Goal: Information Seeking & Learning: Learn about a topic

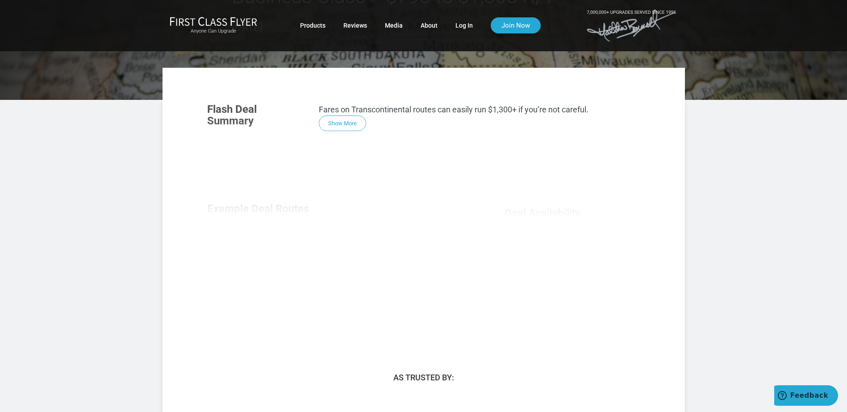
scroll to position [134, 0]
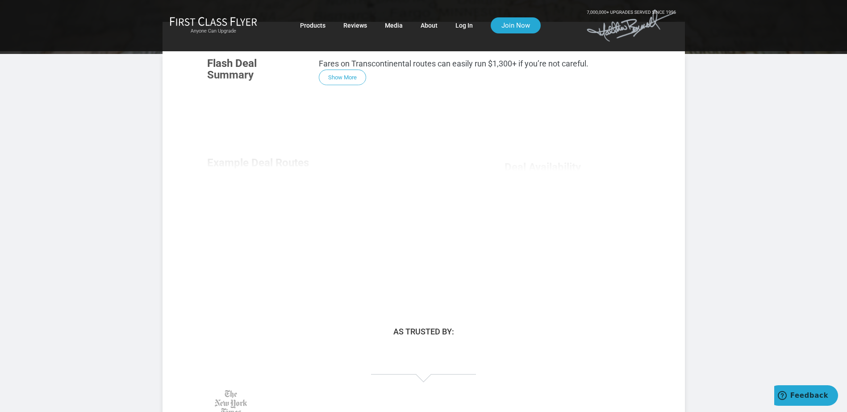
click at [344, 76] on div "Flash Deal Summary Fares on Transcontinental routes can easily run $1,300+ if y…" at bounding box center [423, 170] width 451 height 243
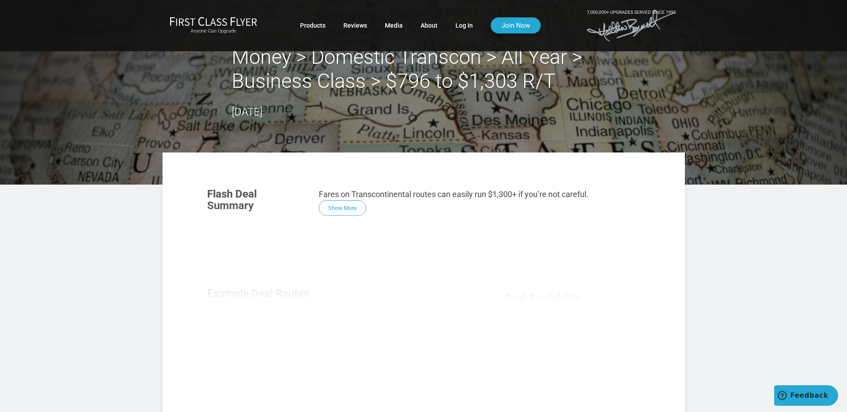
scroll to position [0, 0]
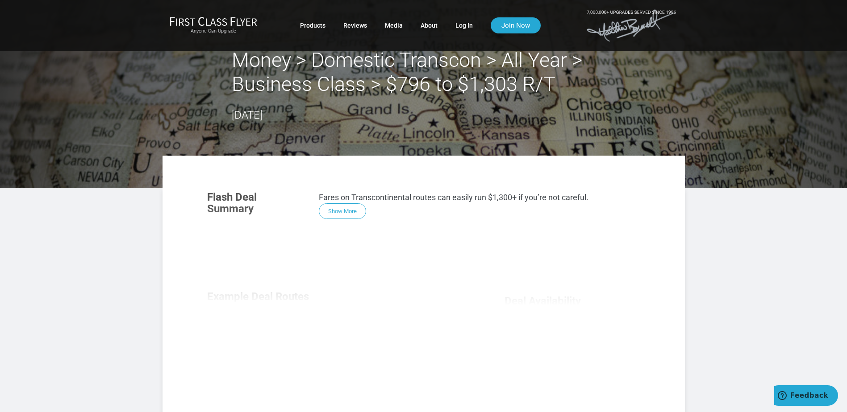
click at [348, 209] on div "Flash Deal Summary Fares on Transcontinental routes can easily run $1,300+ if y…" at bounding box center [423, 304] width 451 height 243
click at [459, 25] on link "Log In" at bounding box center [463, 25] width 17 height 16
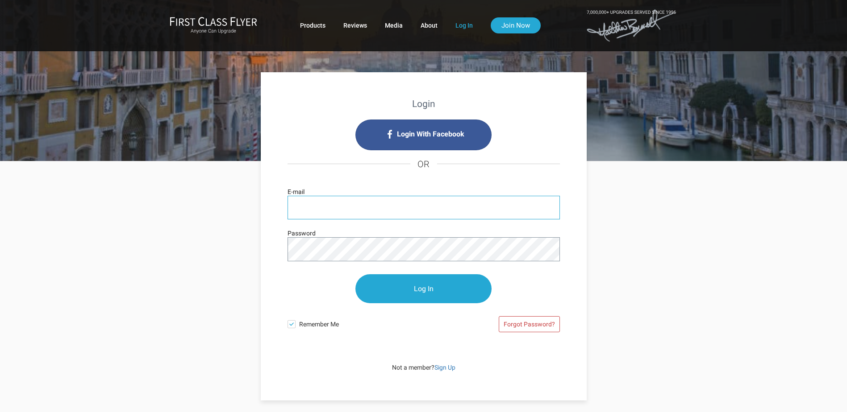
click at [364, 212] on input "E-mail" at bounding box center [423, 208] width 272 height 24
type input "billcole@outlook.com"
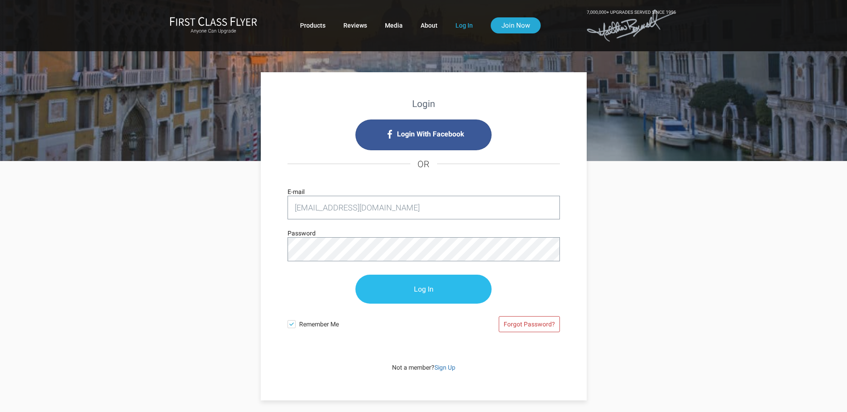
click at [416, 286] on input "Log In" at bounding box center [423, 289] width 136 height 29
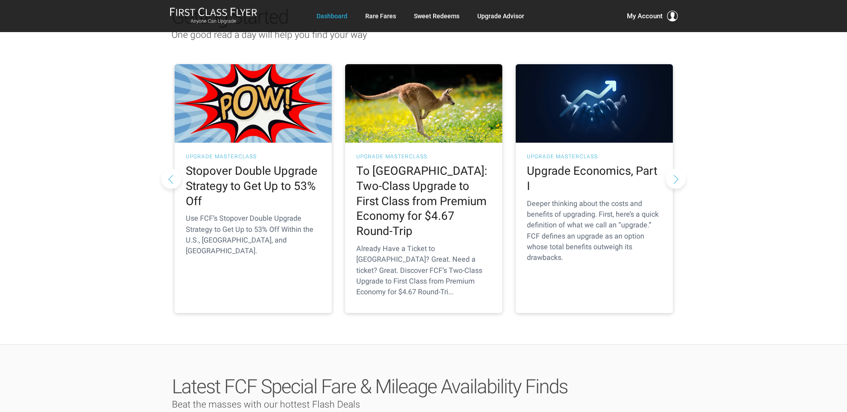
scroll to position [134, 0]
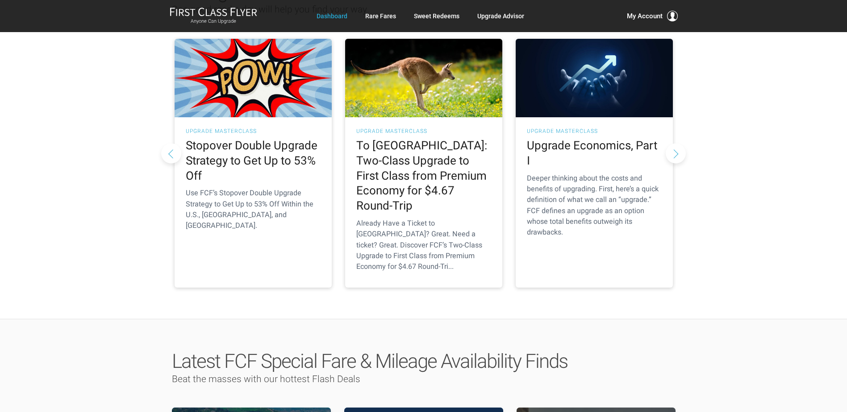
click at [680, 143] on button "Next slide" at bounding box center [676, 153] width 20 height 20
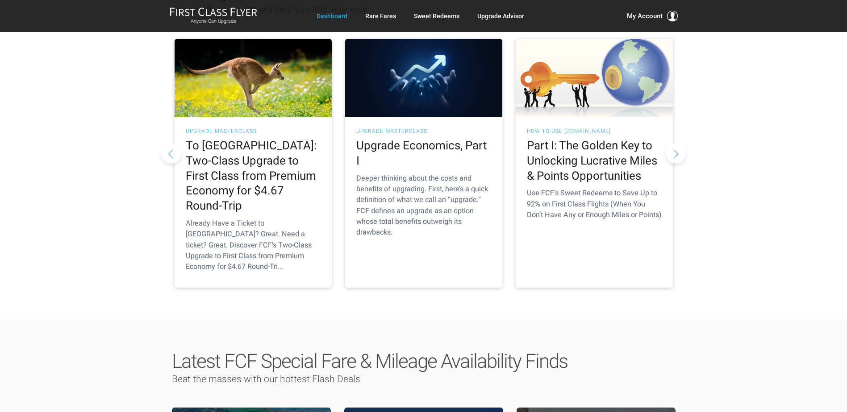
click at [676, 143] on button "Next slide" at bounding box center [676, 153] width 20 height 20
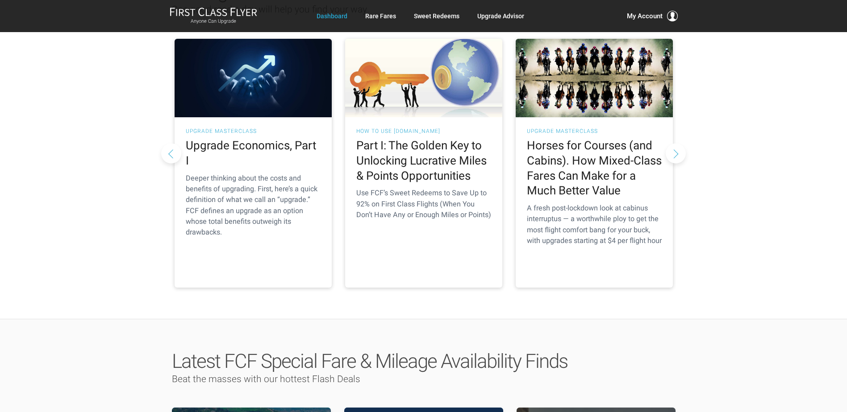
click at [676, 143] on button "Next slide" at bounding box center [676, 153] width 20 height 20
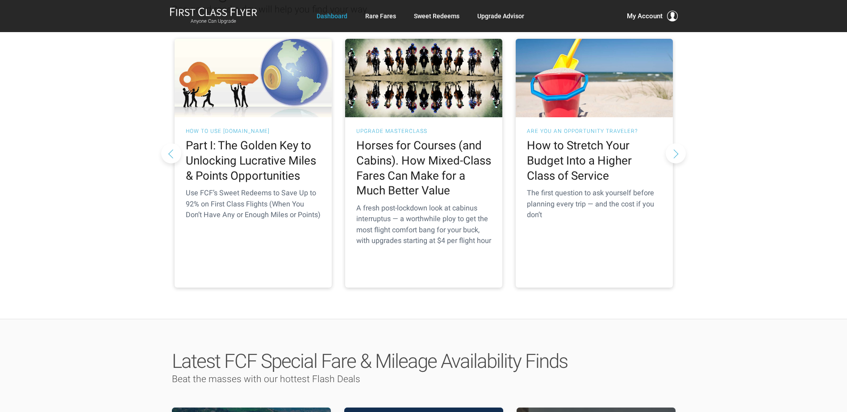
click at [676, 143] on button "Next slide" at bounding box center [676, 153] width 20 height 20
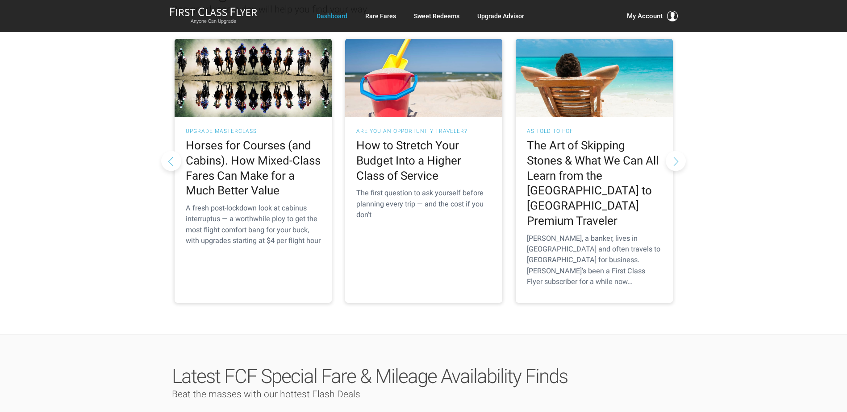
click at [676, 153] on button "Next slide" at bounding box center [676, 161] width 20 height 20
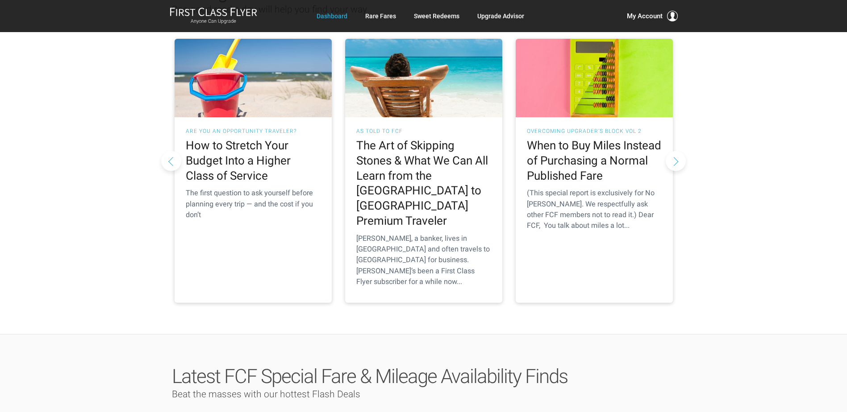
click at [675, 151] on button "Next slide" at bounding box center [676, 161] width 20 height 20
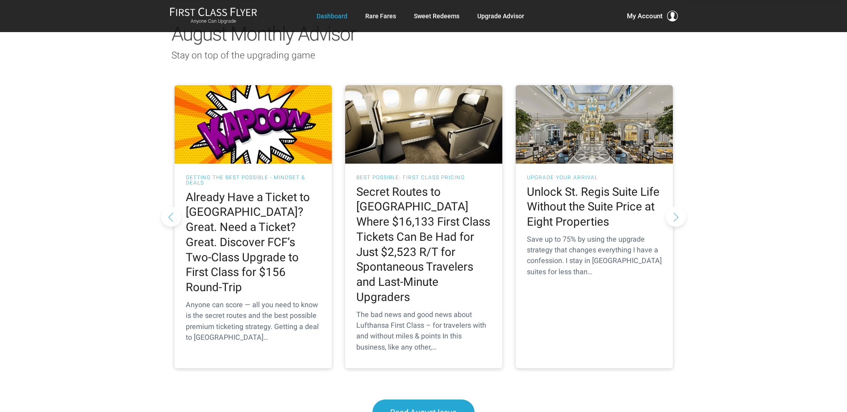
scroll to position [848, 0]
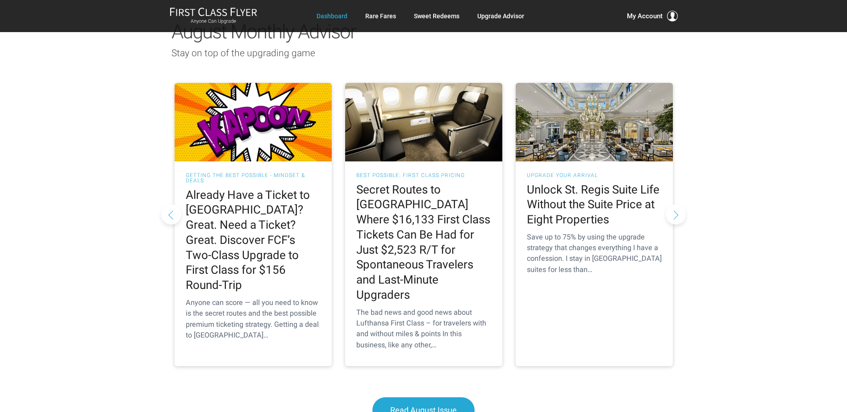
click at [675, 204] on button "Next slide" at bounding box center [676, 214] width 20 height 20
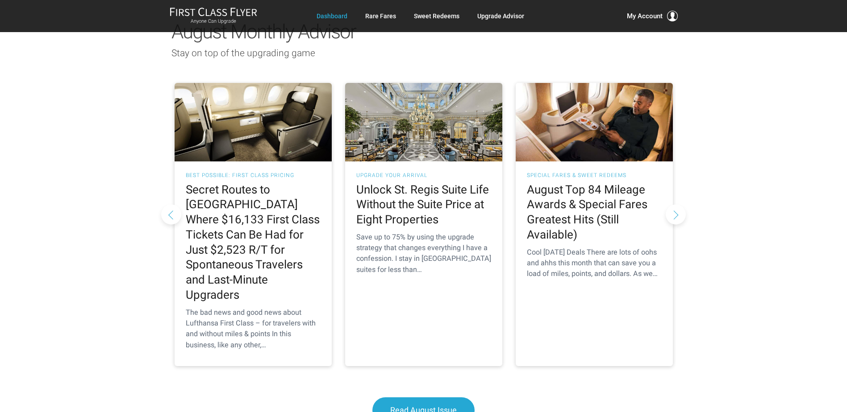
click at [675, 204] on button "Next slide" at bounding box center [676, 214] width 20 height 20
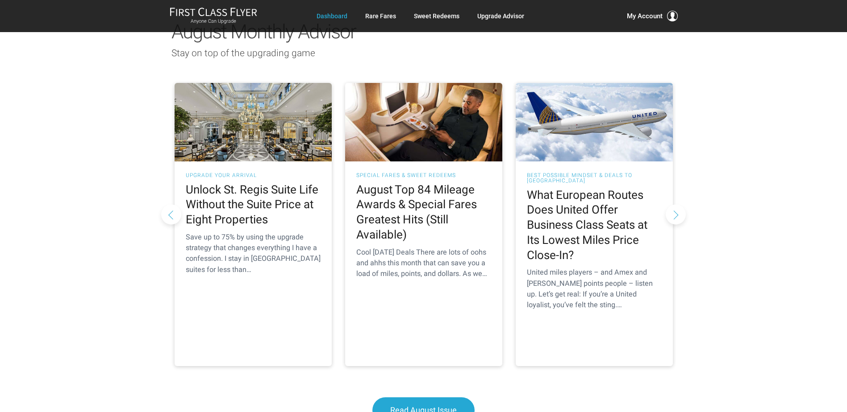
click at [675, 204] on button "Next slide" at bounding box center [676, 214] width 20 height 20
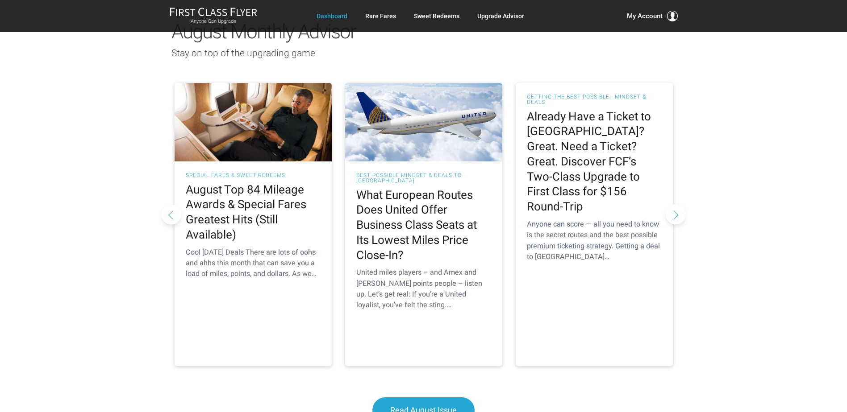
click at [675, 204] on button "Next slide" at bounding box center [676, 214] width 20 height 20
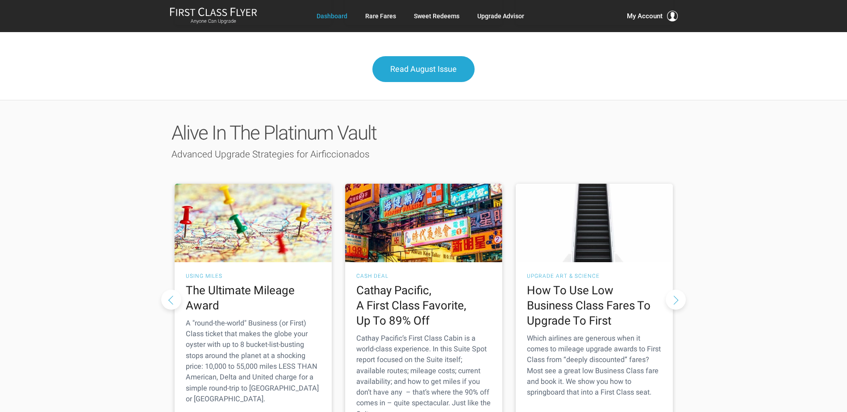
scroll to position [1205, 0]
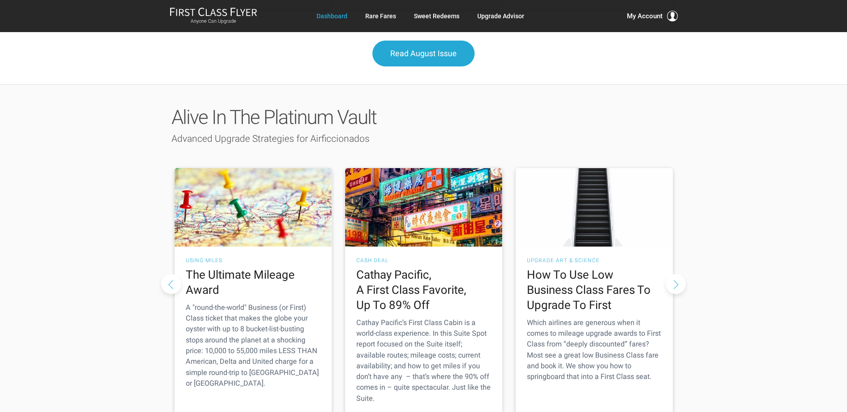
click at [675, 274] on button "Next slide" at bounding box center [676, 284] width 20 height 20
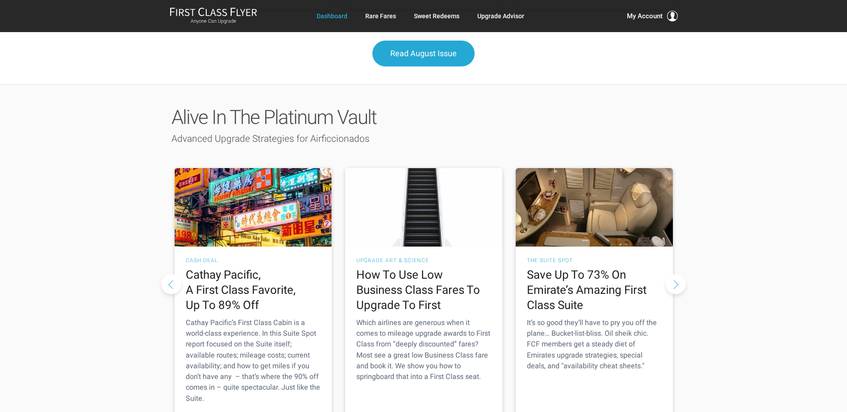
click at [675, 274] on button "Next slide" at bounding box center [676, 284] width 20 height 20
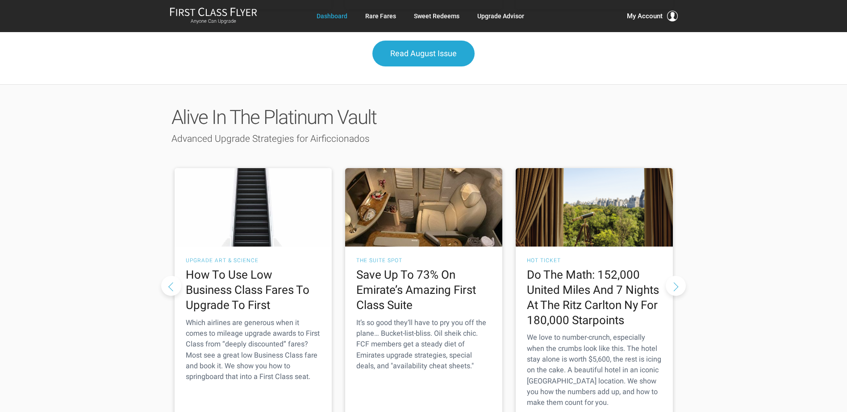
click at [675, 276] on button "Next slide" at bounding box center [676, 286] width 20 height 20
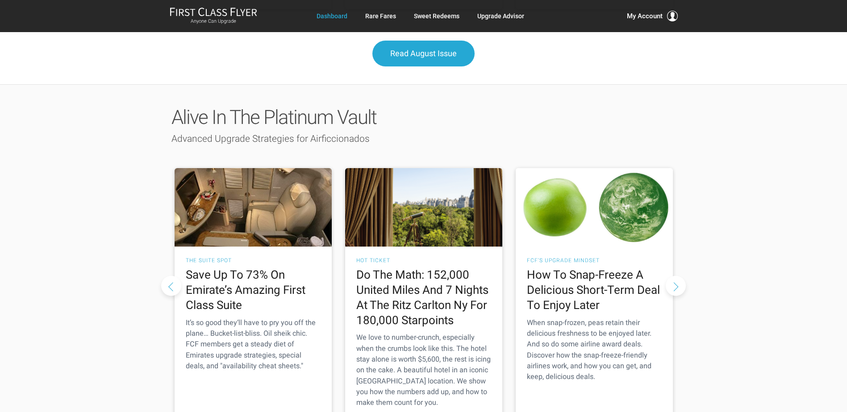
click at [675, 276] on button "Next slide" at bounding box center [676, 286] width 20 height 20
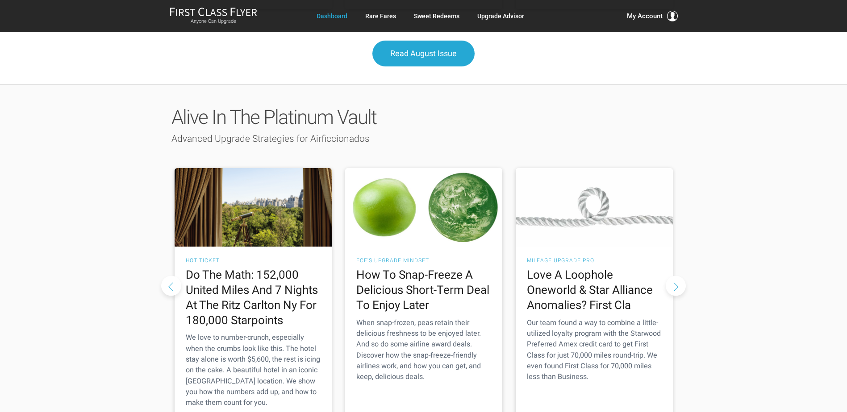
click at [675, 276] on button "Next slide" at bounding box center [676, 286] width 20 height 20
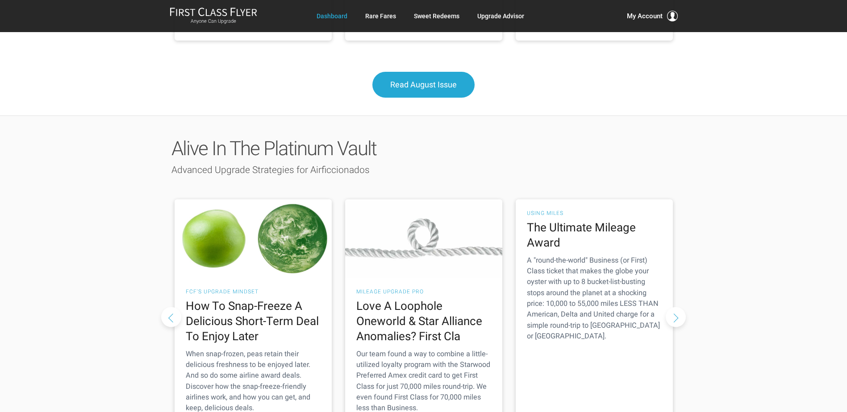
scroll to position [1116, 0]
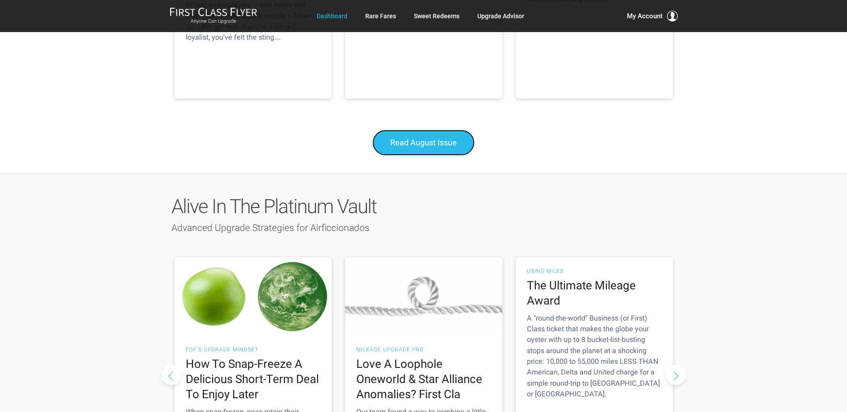
click at [408, 138] on span "Read August Issue" at bounding box center [423, 142] width 67 height 9
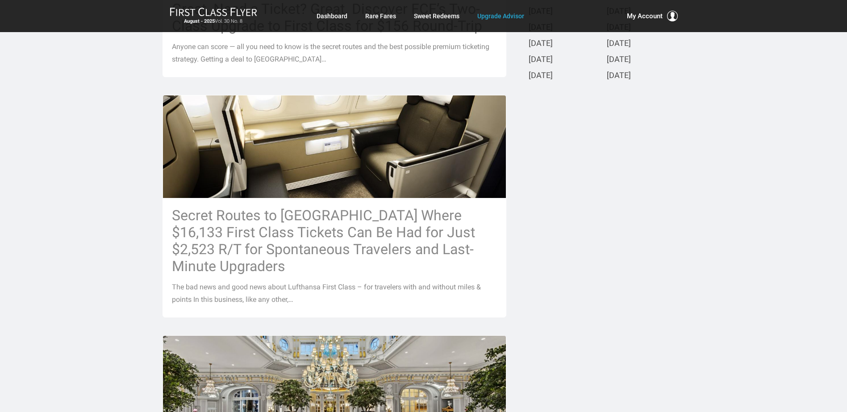
scroll to position [357, 0]
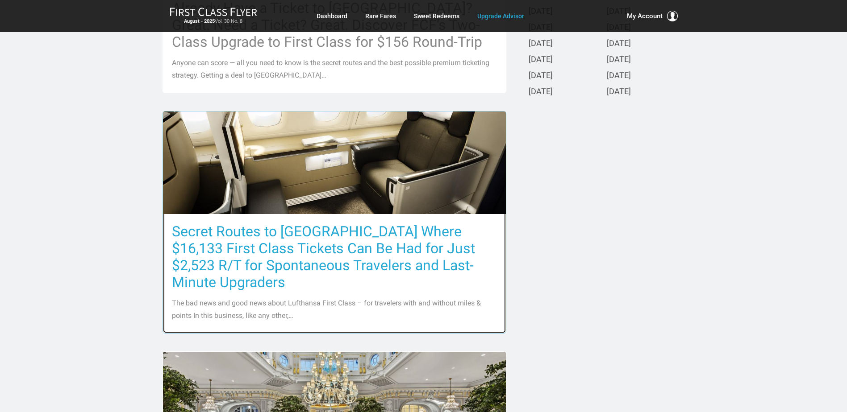
click at [203, 252] on h3 "Secret Routes to Europe Where $16,133 First Class Tickets Can Be Had for Just $…" at bounding box center [334, 257] width 325 height 68
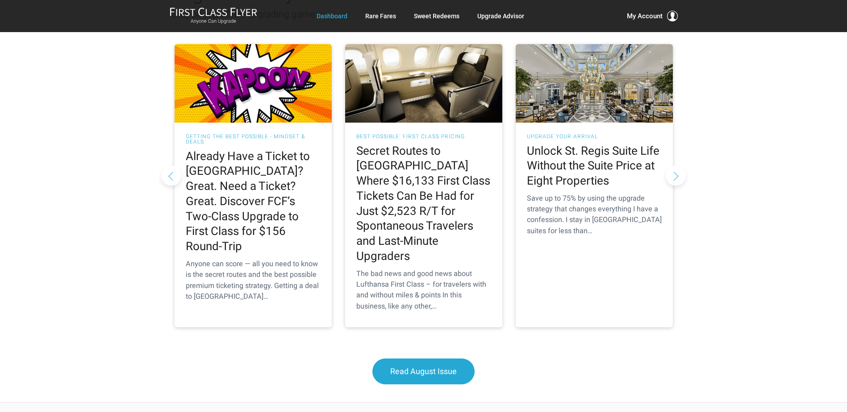
scroll to position [803, 0]
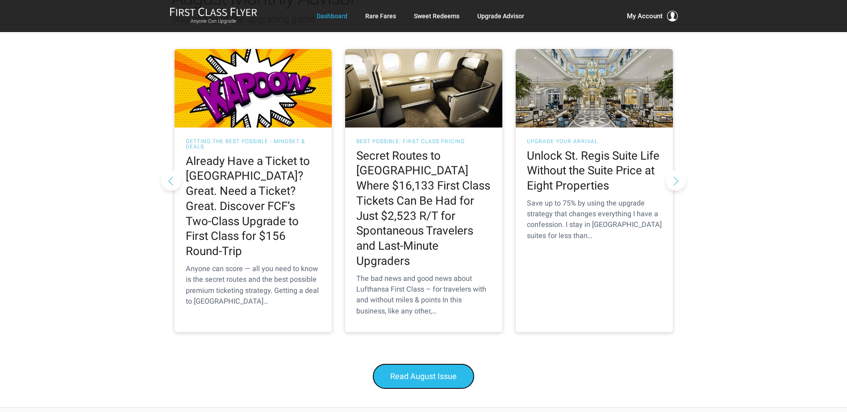
click at [426, 372] on span "Read August Issue" at bounding box center [423, 376] width 67 height 9
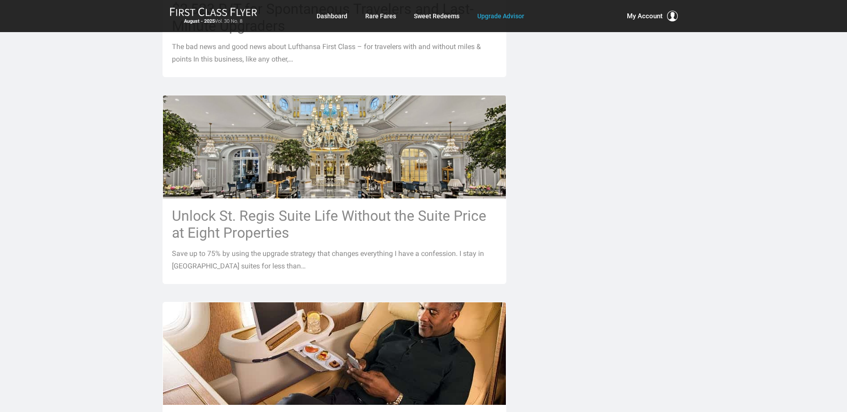
scroll to position [670, 0]
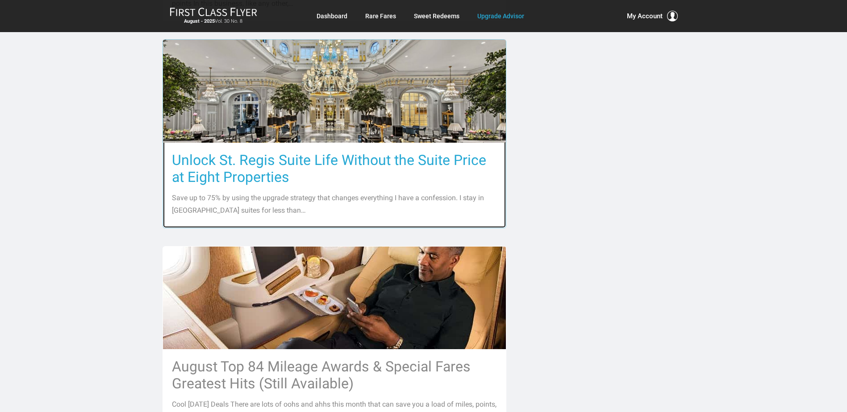
click at [236, 157] on h3 "Unlock St. Regis Suite Life Without the Suite Price at Eight Properties" at bounding box center [334, 169] width 325 height 34
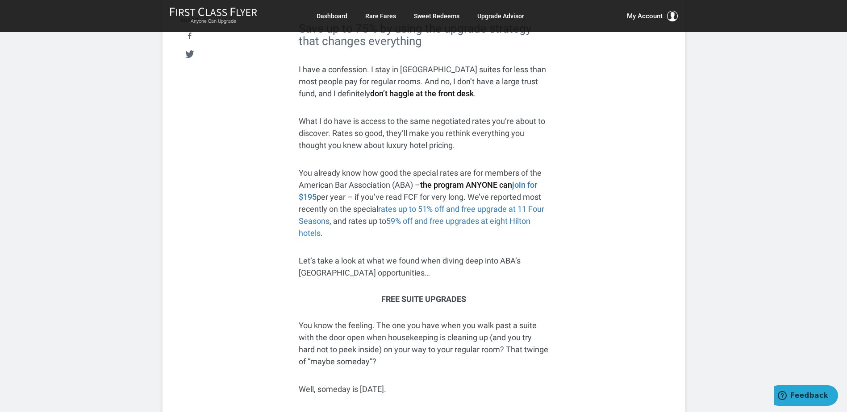
scroll to position [209, 0]
click at [469, 209] on link "rates up to 51% off and free upgrade at 11 Four Seasons" at bounding box center [422, 215] width 246 height 21
click at [472, 221] on link "59% off and free upgrades at eight Hilton hotels" at bounding box center [415, 227] width 232 height 21
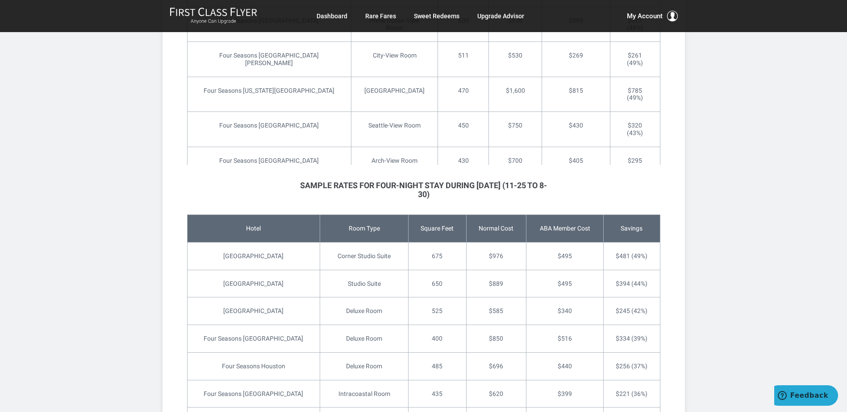
scroll to position [2678, 0]
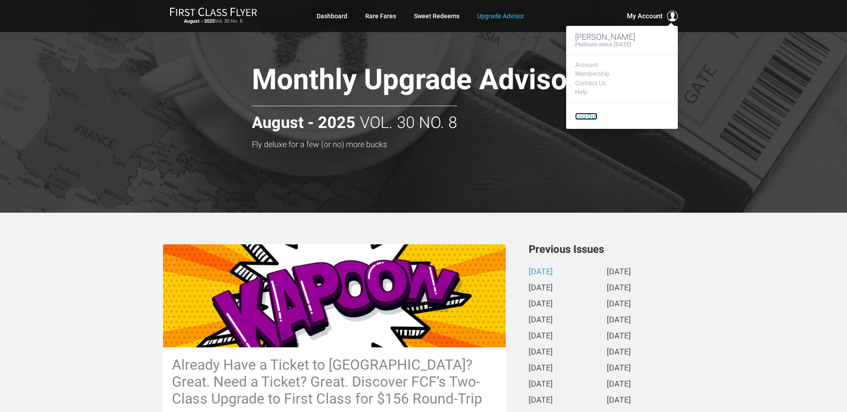
click at [586, 118] on link "Log Out" at bounding box center [586, 116] width 22 height 7
